Goal: Task Accomplishment & Management: Manage account settings

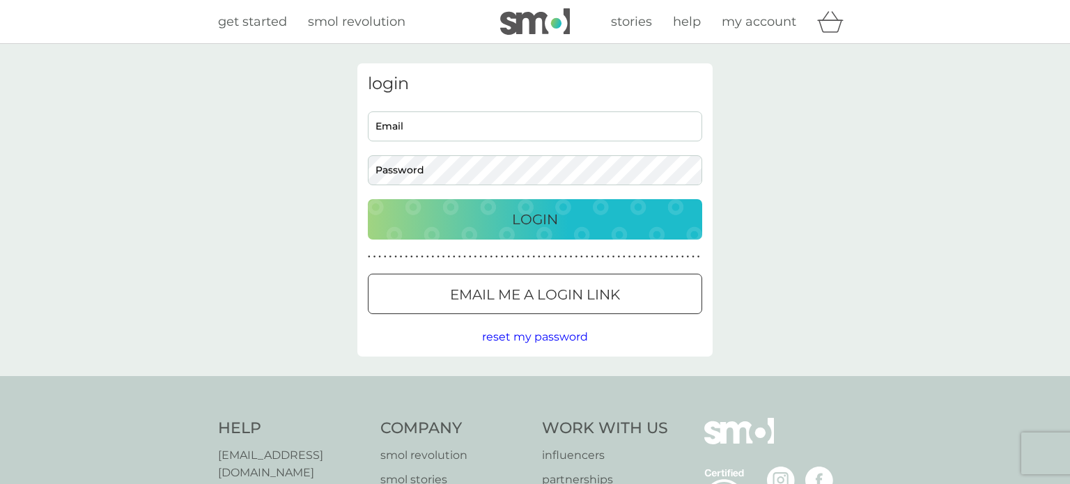
type input "[EMAIL_ADDRESS][DOMAIN_NAME]"
click at [420, 127] on input "[EMAIL_ADDRESS][DOMAIN_NAME]" at bounding box center [535, 126] width 334 height 30
click at [562, 226] on div "Login" at bounding box center [535, 219] width 306 height 22
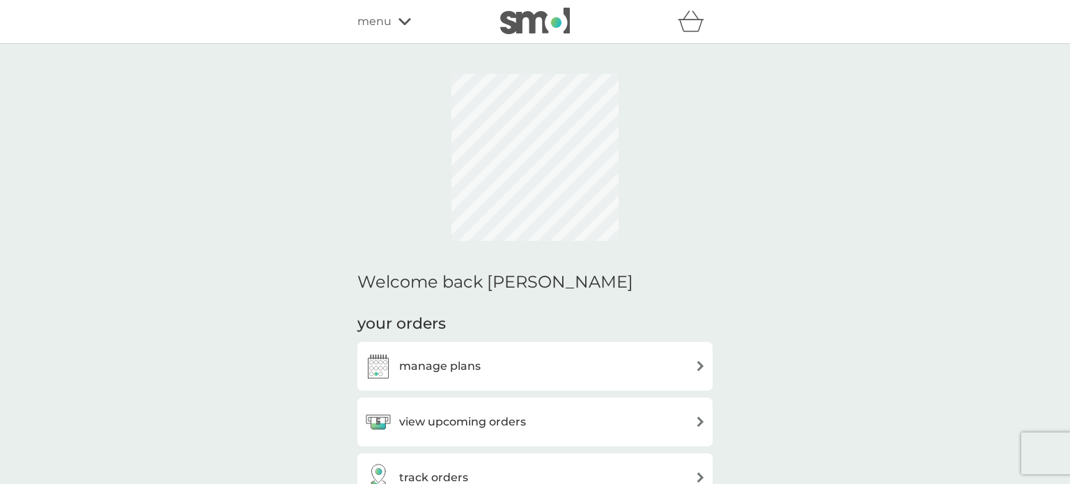
scroll to position [173, 0]
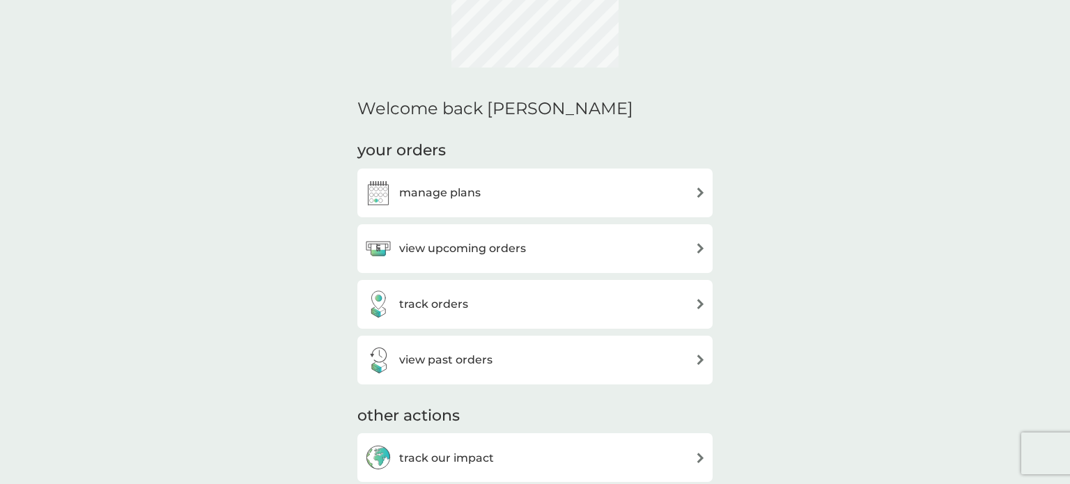
click at [699, 187] on img at bounding box center [700, 192] width 10 height 10
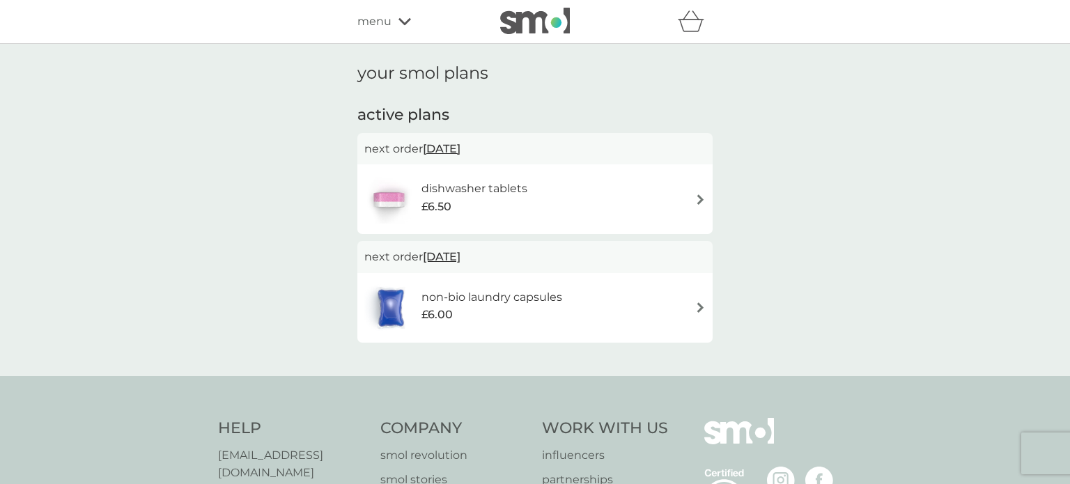
click at [701, 199] on img at bounding box center [700, 199] width 10 height 10
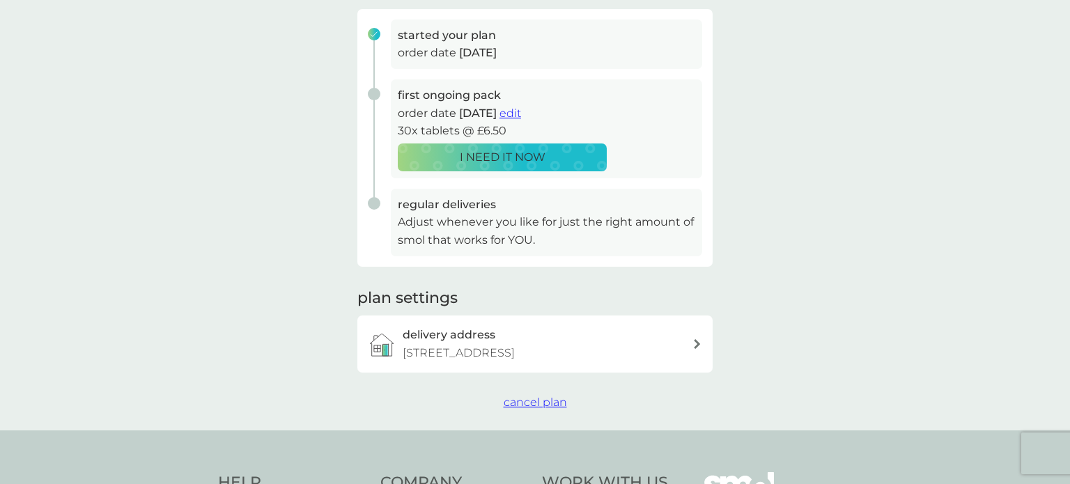
scroll to position [216, 0]
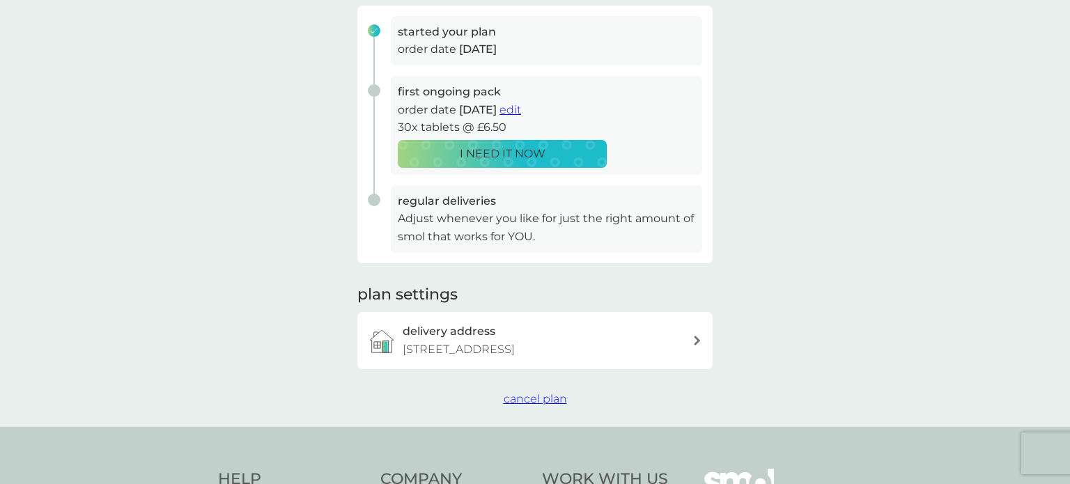
click at [527, 399] on span "cancel plan" at bounding box center [534, 398] width 63 height 13
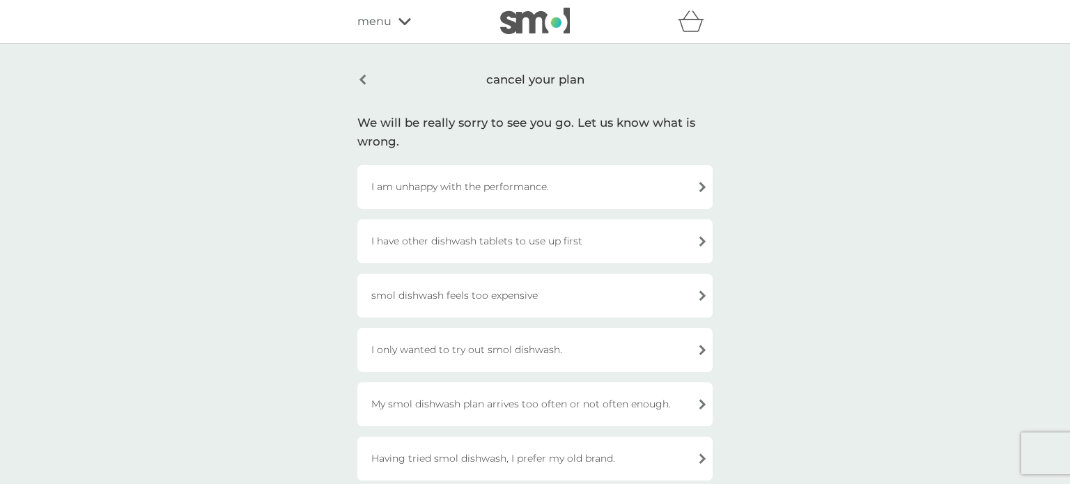
click at [641, 351] on div "I only wanted to try out smol dishwash." at bounding box center [534, 350] width 355 height 44
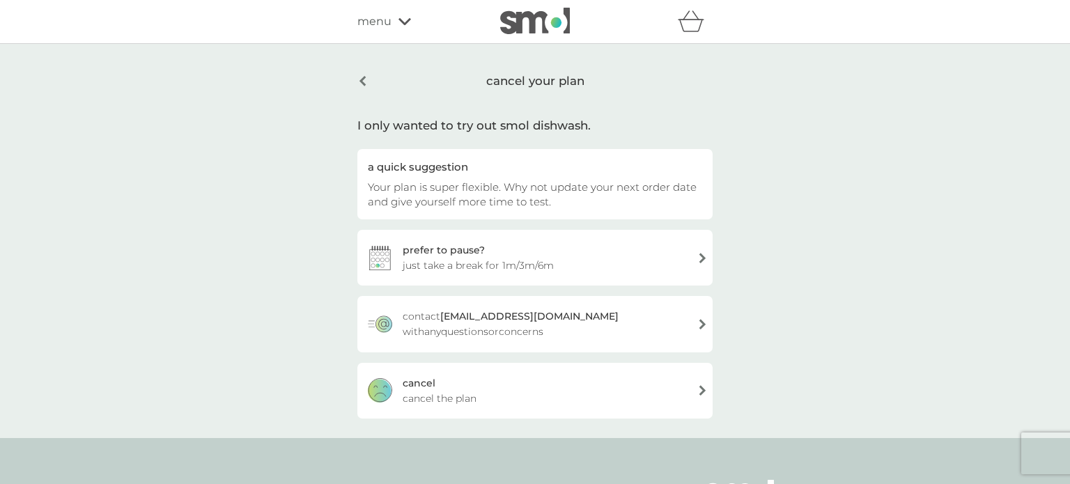
click at [600, 392] on div "cancel cancel the plan" at bounding box center [534, 391] width 355 height 56
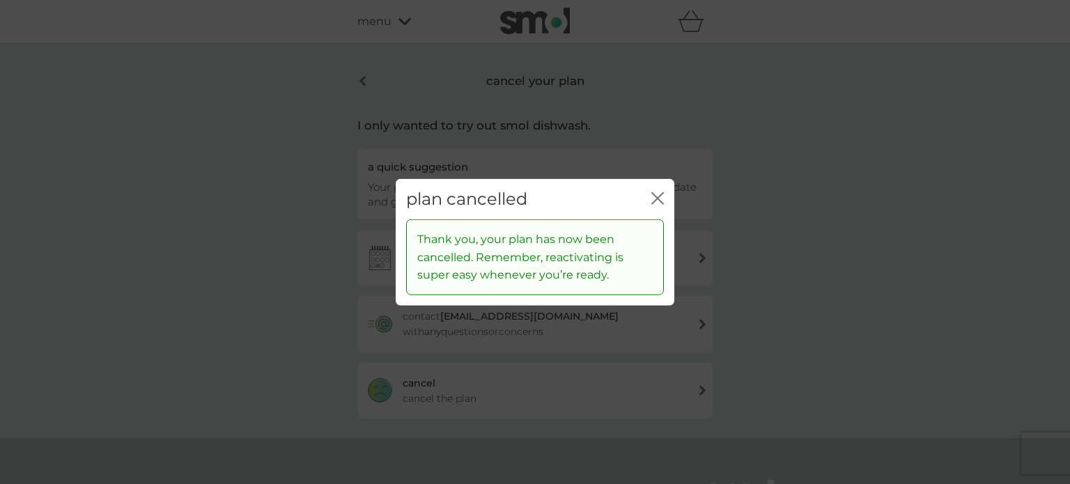
click at [659, 202] on icon "close" at bounding box center [657, 198] width 13 height 13
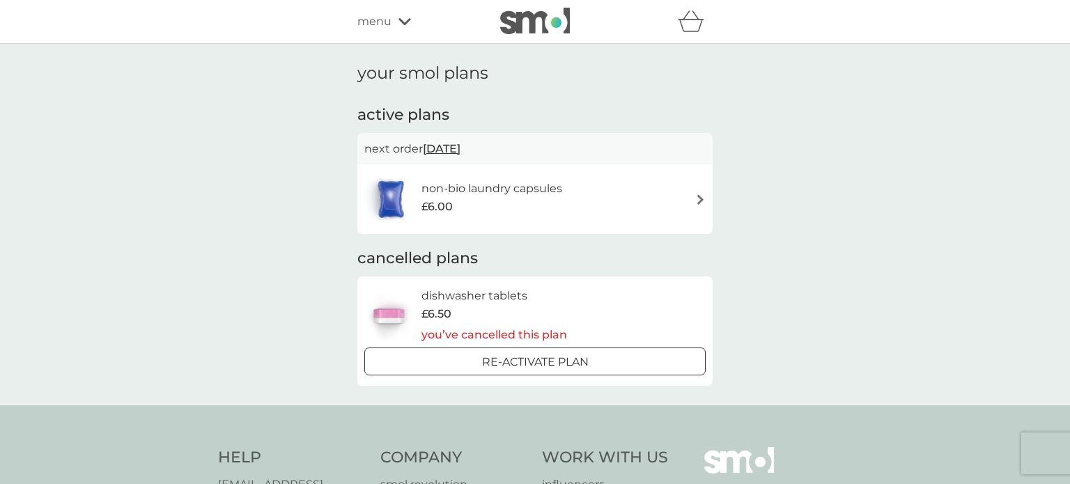
click at [613, 201] on div "non-bio laundry capsules £6.00" at bounding box center [534, 199] width 341 height 49
